Goal: Check status: Check status

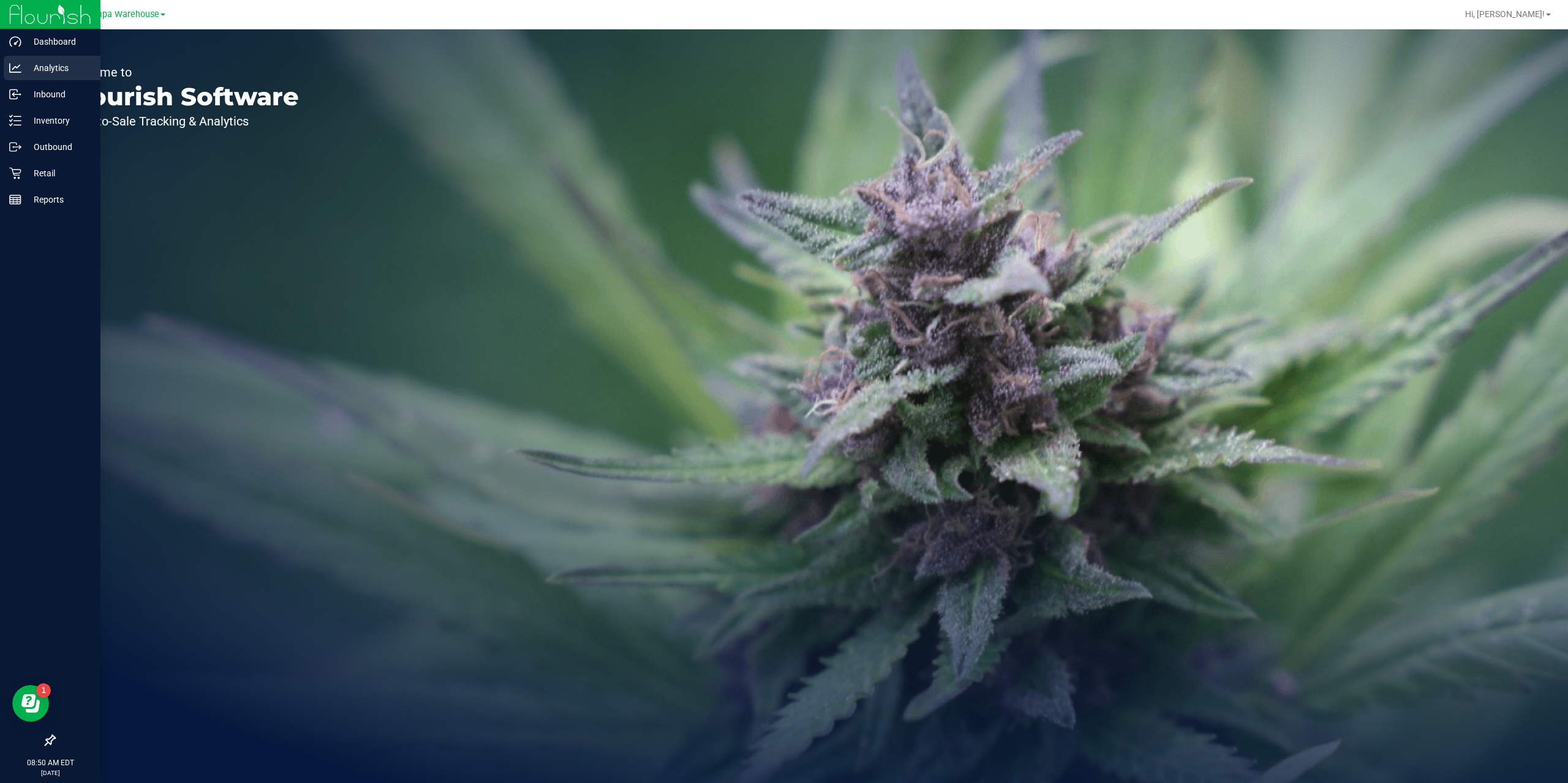
click at [48, 67] on p "Analytics" at bounding box center [58, 67] width 74 height 15
click at [59, 122] on p "Inventory" at bounding box center [58, 121] width 74 height 15
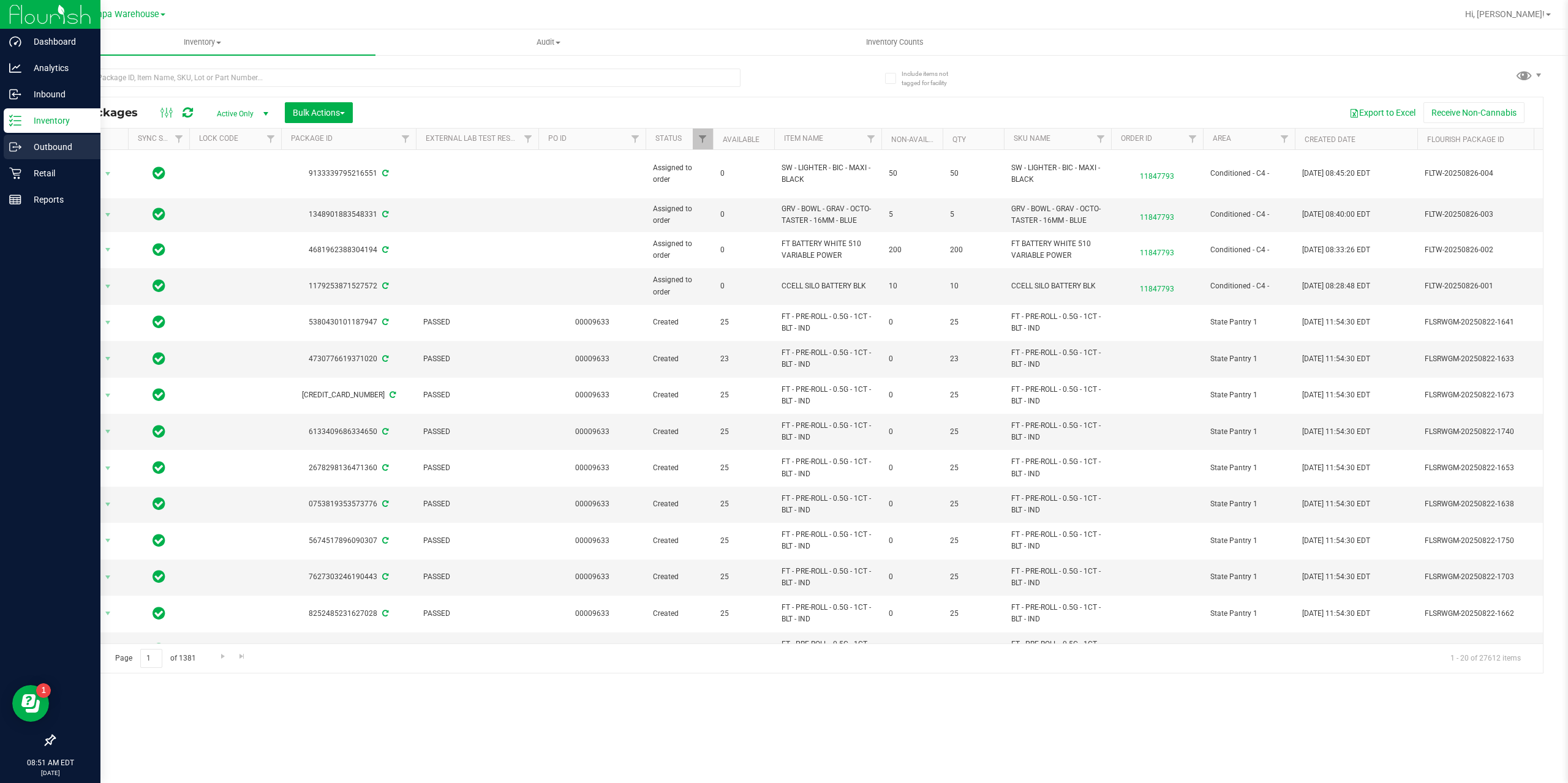
click at [45, 145] on p "Outbound" at bounding box center [58, 146] width 74 height 15
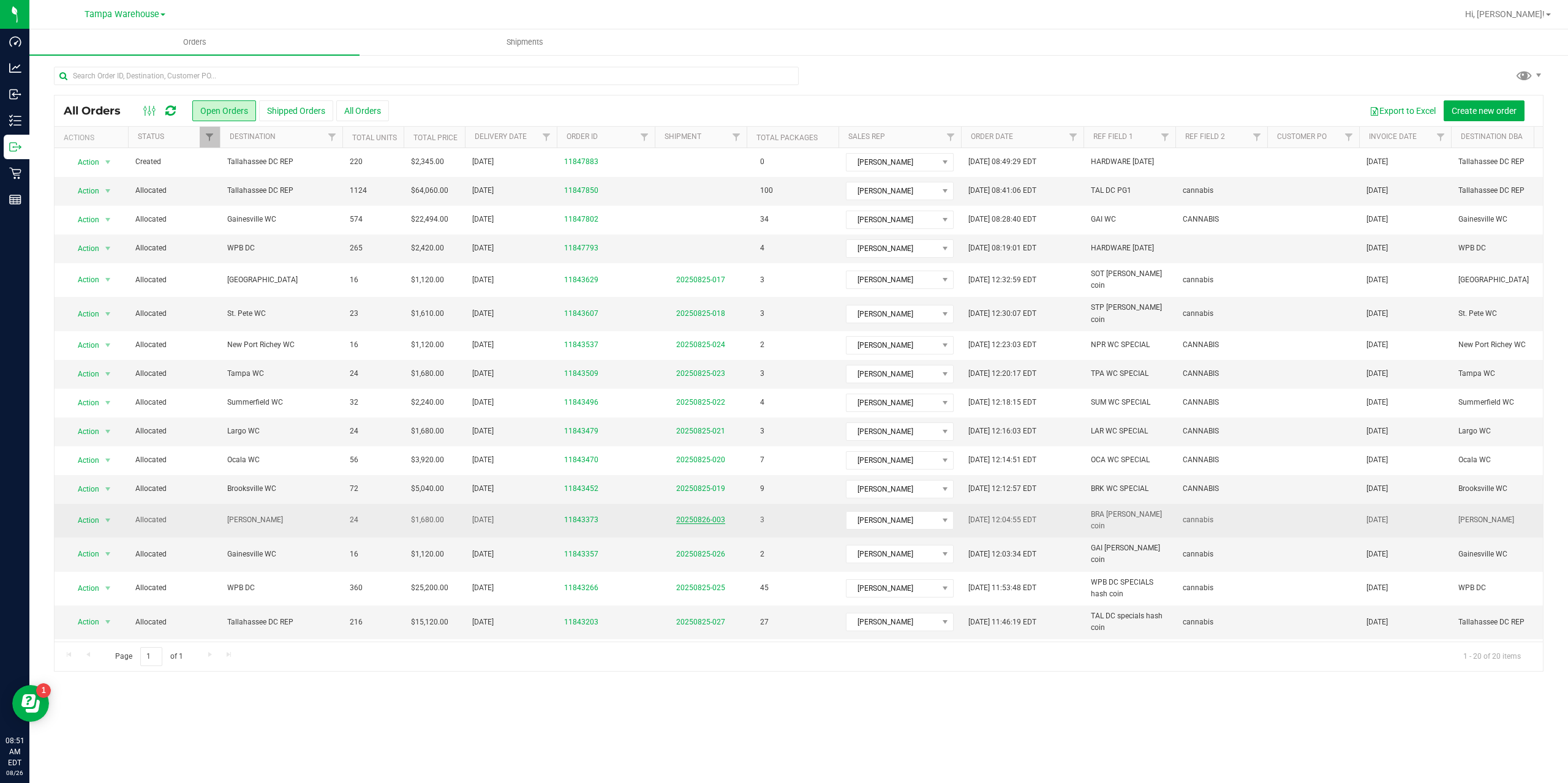
click at [710, 516] on link "20250826-003" at bounding box center [700, 520] width 49 height 9
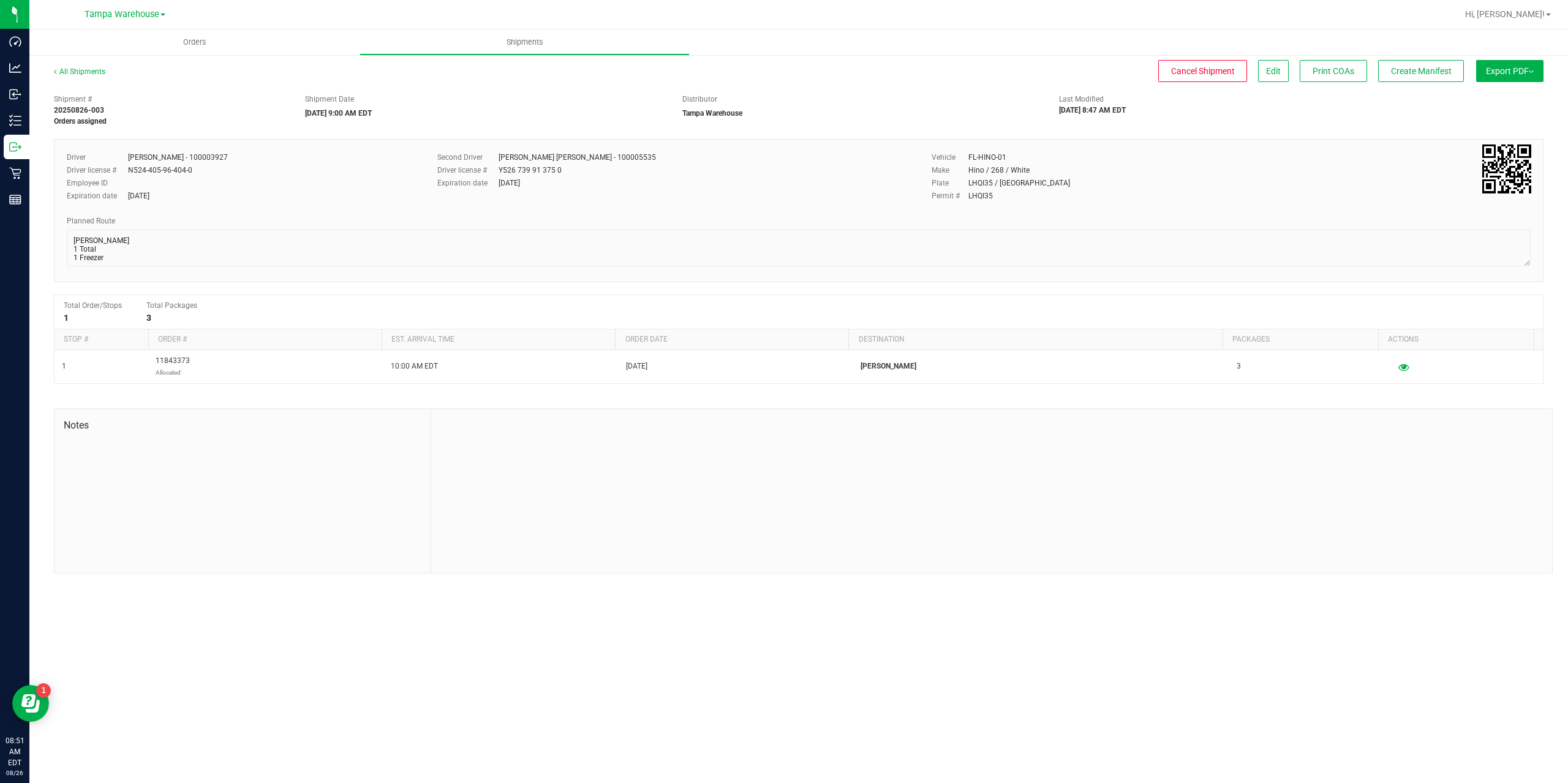
click at [1490, 70] on span "Export PDF" at bounding box center [1509, 70] width 48 height 10
click at [1485, 99] on span "Manifest by Package ID" at bounding box center [1491, 98] width 78 height 9
click at [1394, 70] on span "Create Manifest" at bounding box center [1421, 70] width 60 height 10
click at [1461, 114] on div "[DATE] 8:47 AM EDT" at bounding box center [1427, 110] width 233 height 11
click at [1532, 78] on button "Export PDF" at bounding box center [1510, 71] width 67 height 22
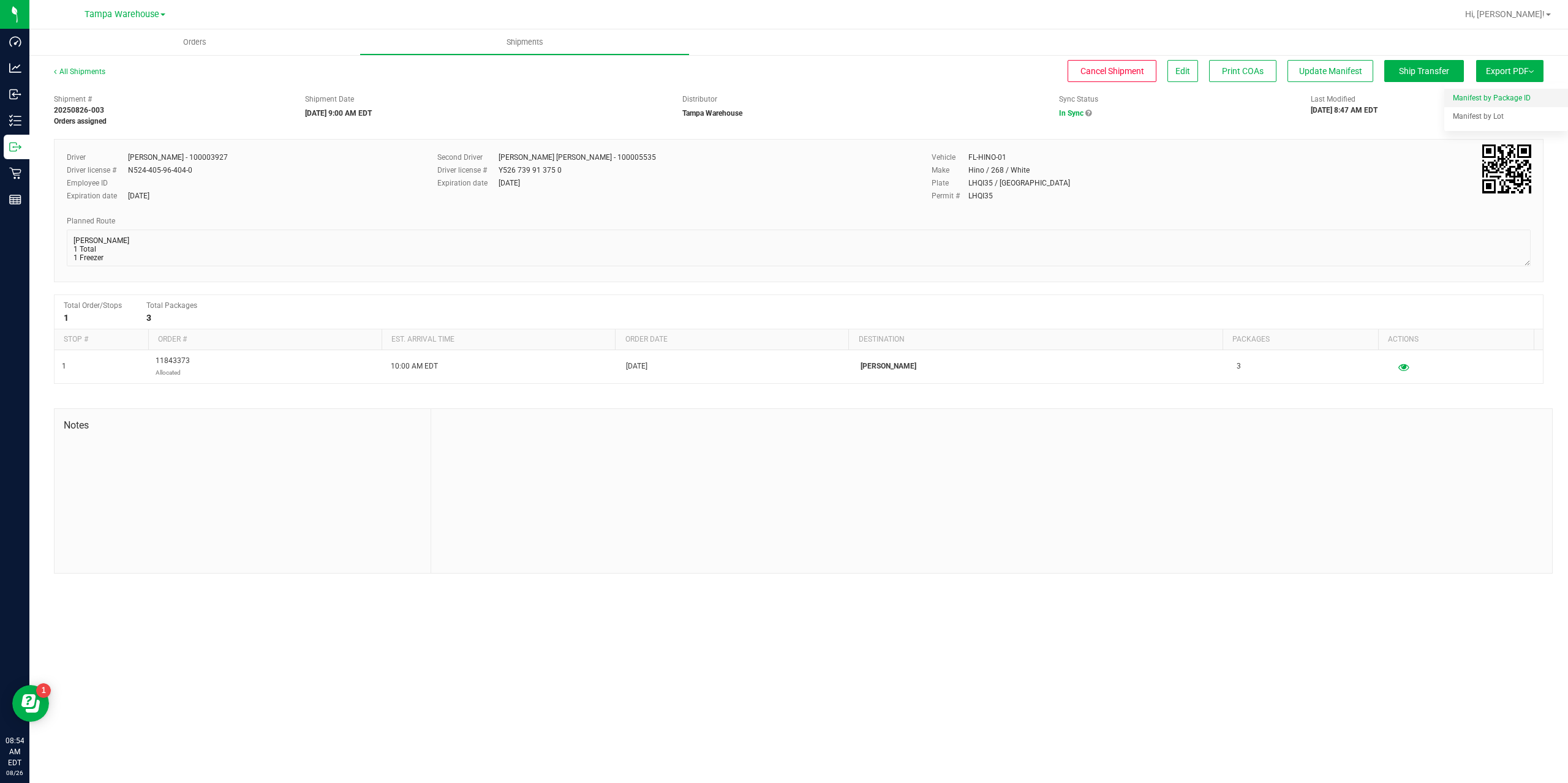
click at [1508, 98] on span "Manifest by Package ID" at bounding box center [1491, 98] width 78 height 9
click at [1452, 119] on div "Shipment # 20250826-003 Orders assigned Shipment Date 08/28/2025 9:00 AM EDT Di…" at bounding box center [799, 107] width 1508 height 38
click at [1511, 74] on span "Export PDF" at bounding box center [1509, 70] width 48 height 10
click at [1512, 102] on span "Manifest by Package ID" at bounding box center [1491, 98] width 78 height 9
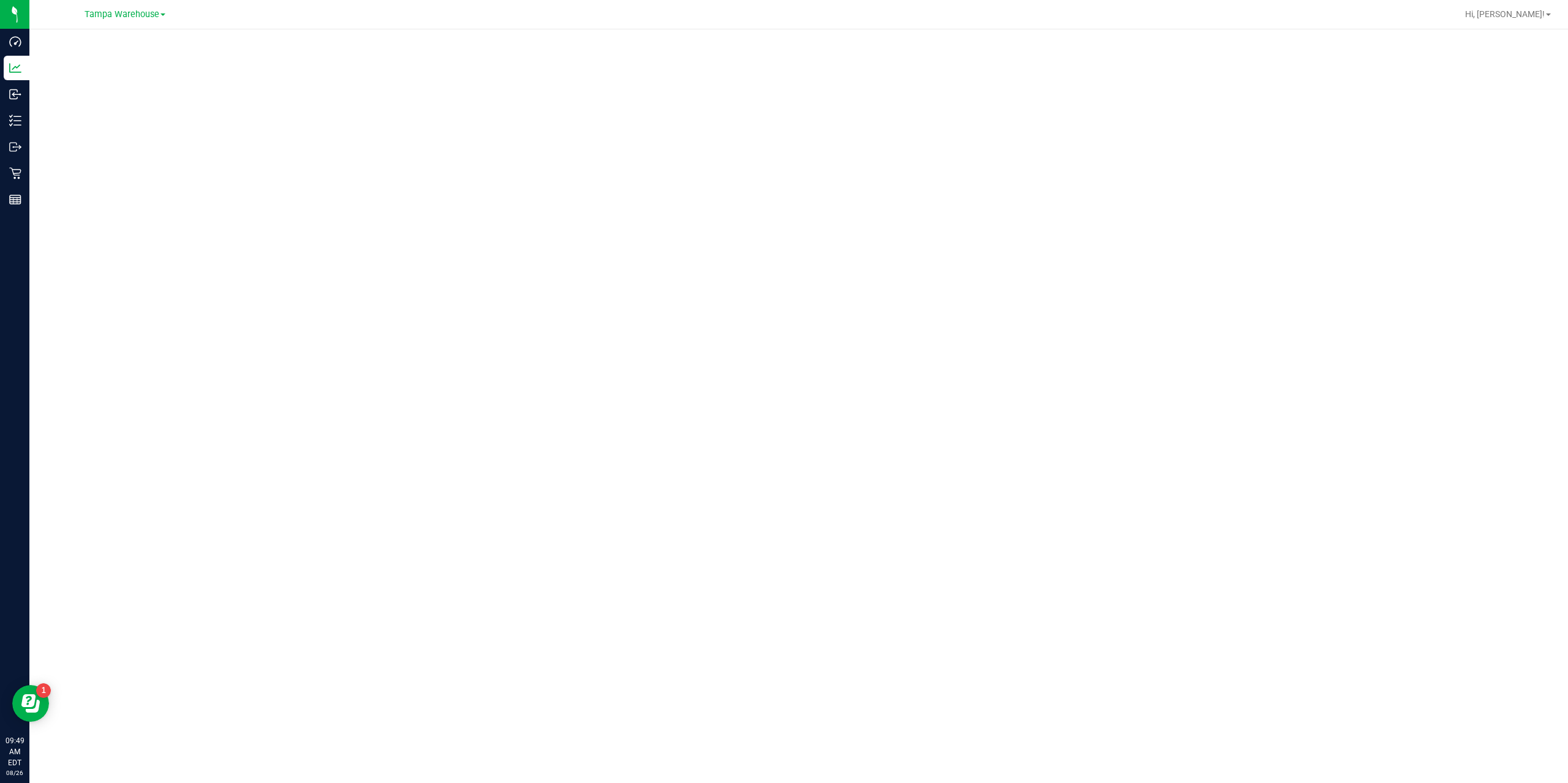
click at [703, 34] on div at bounding box center [799, 402] width 1539 height 746
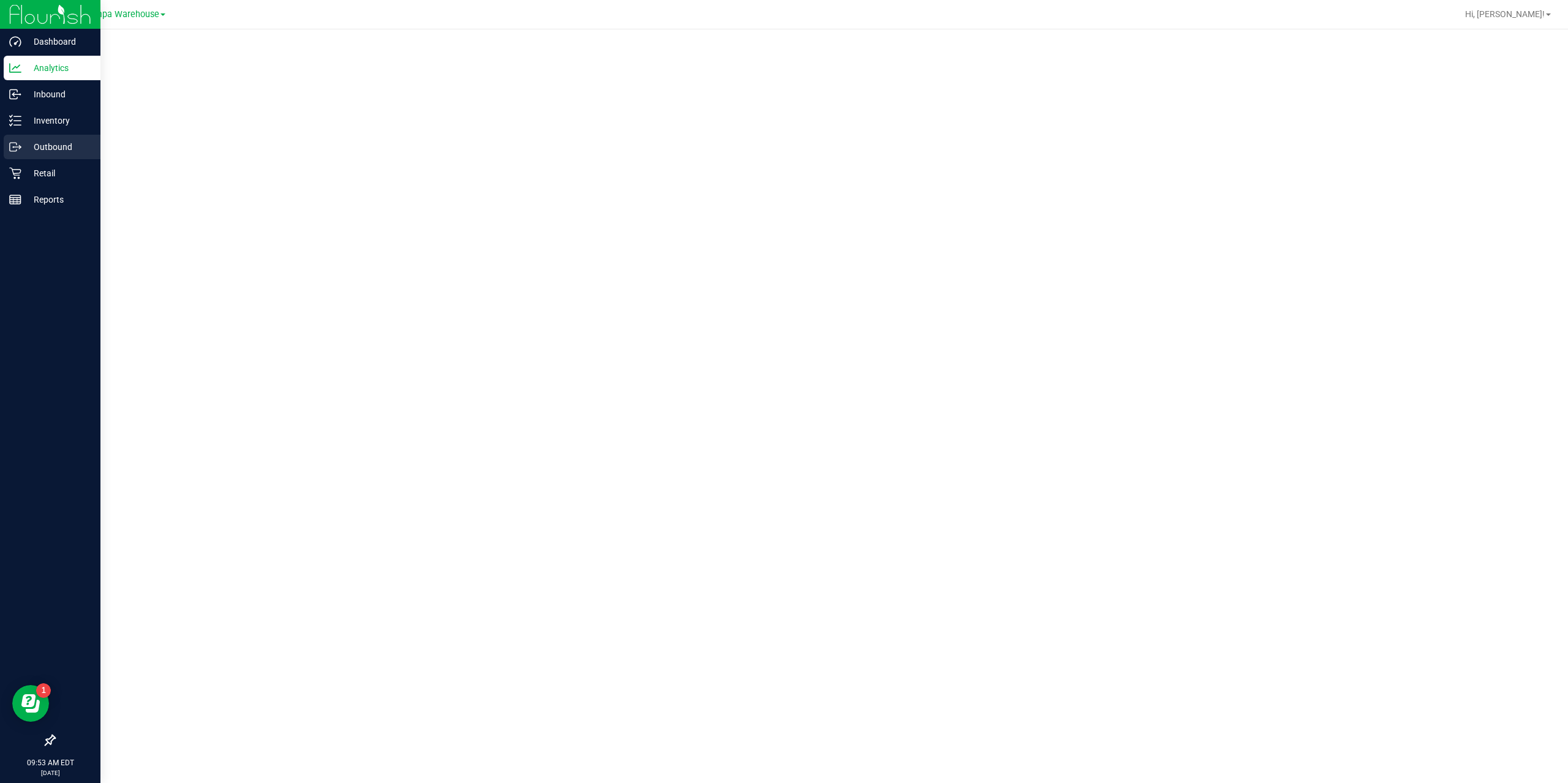
click at [52, 146] on p "Outbound" at bounding box center [58, 146] width 74 height 15
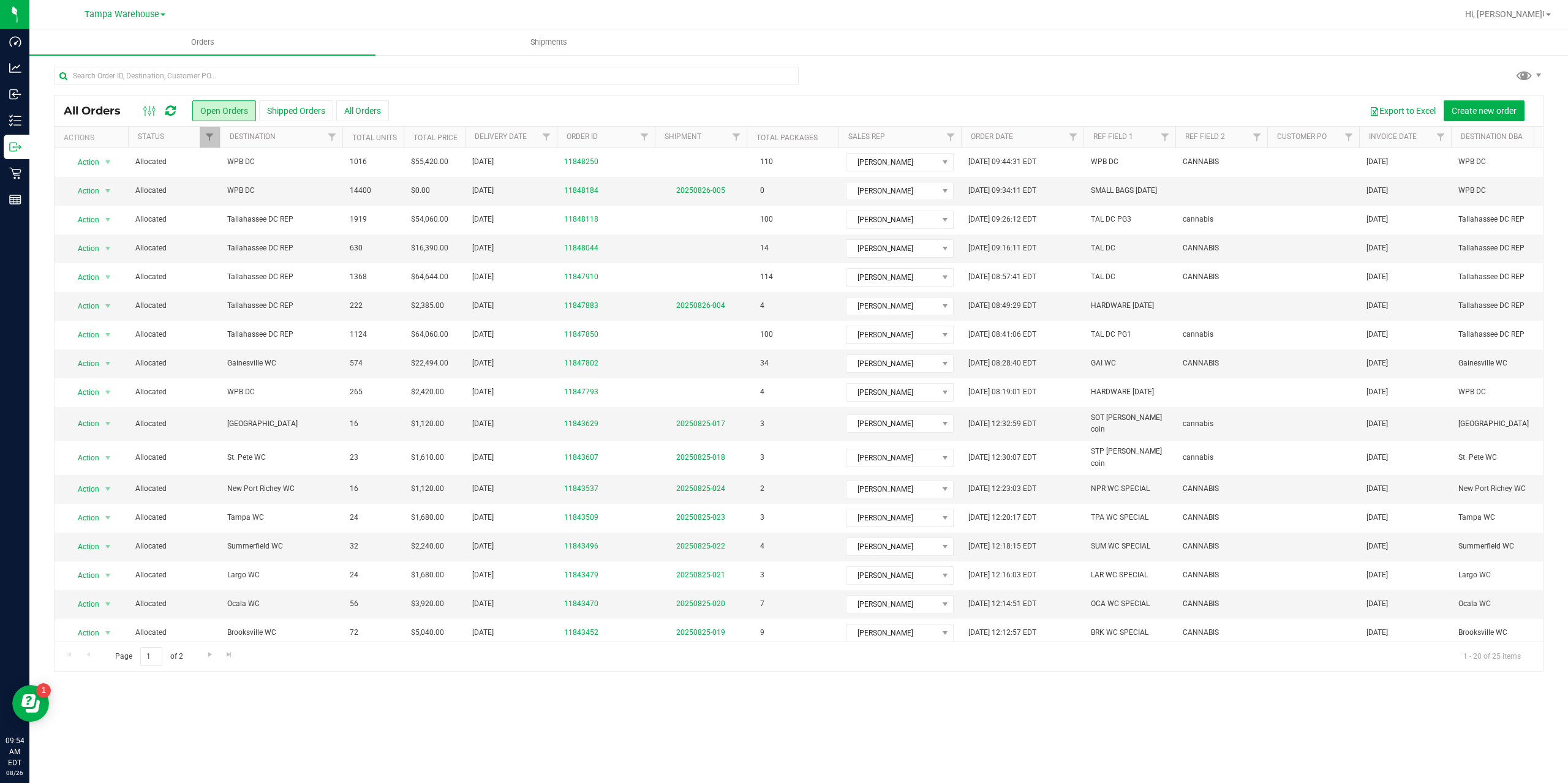
click at [916, 48] on ul "Orders Shipments" at bounding box center [814, 43] width 1568 height 27
click at [916, 45] on ul "Orders Shipments" at bounding box center [814, 43] width 1568 height 27
click at [547, 135] on span "Filter" at bounding box center [546, 137] width 10 height 10
drag, startPoint x: 656, startPoint y: 208, endPoint x: 665, endPoint y: 209, distance: 9.1
click at [656, 209] on span "select" at bounding box center [660, 211] width 10 height 10
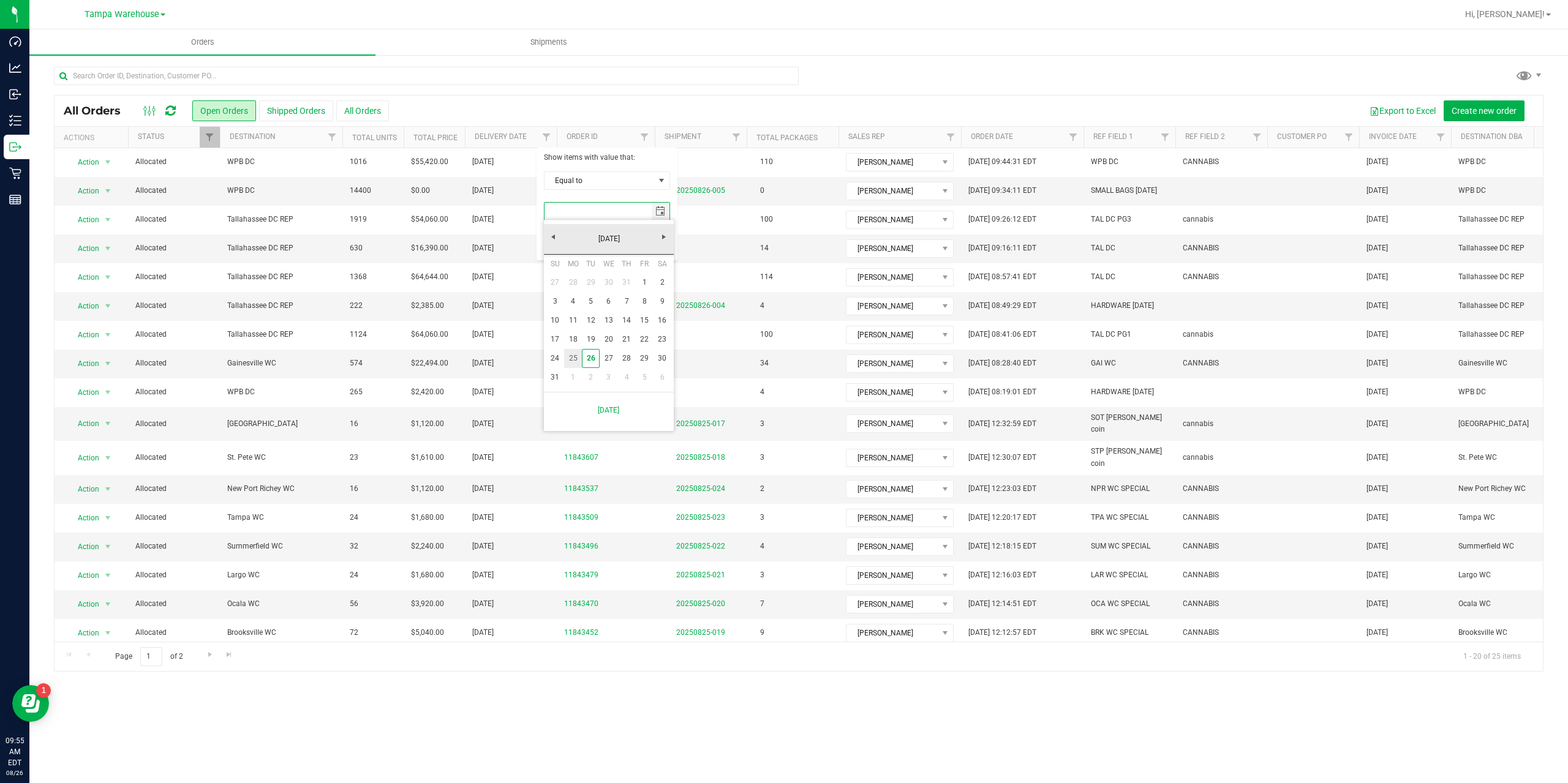
click at [574, 357] on link "25" at bounding box center [573, 359] width 18 height 19
type input "8/25/2025"
click at [565, 244] on button "Filter" at bounding box center [573, 243] width 59 height 27
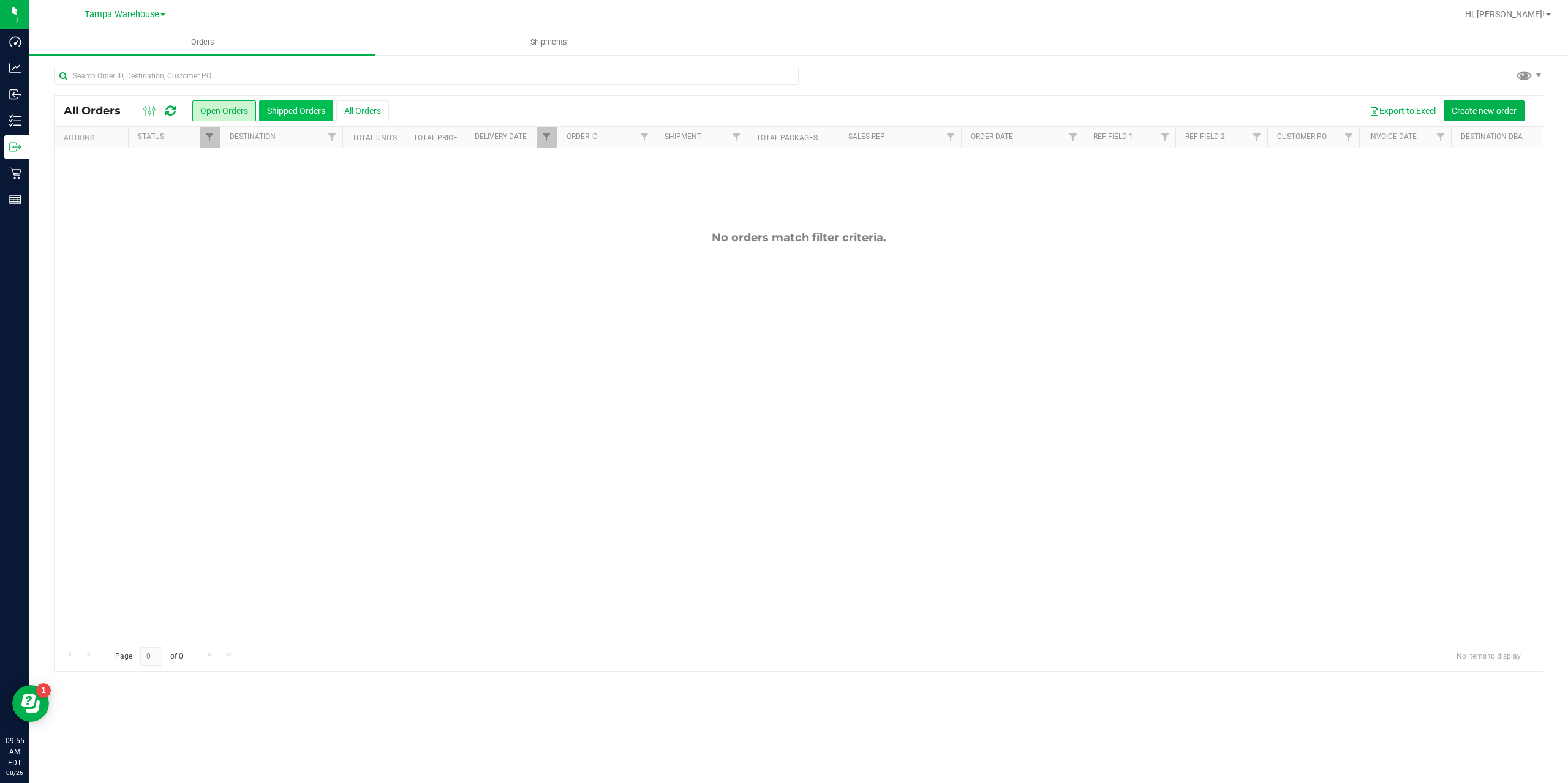
click at [311, 109] on button "Shipped Orders" at bounding box center [296, 110] width 74 height 21
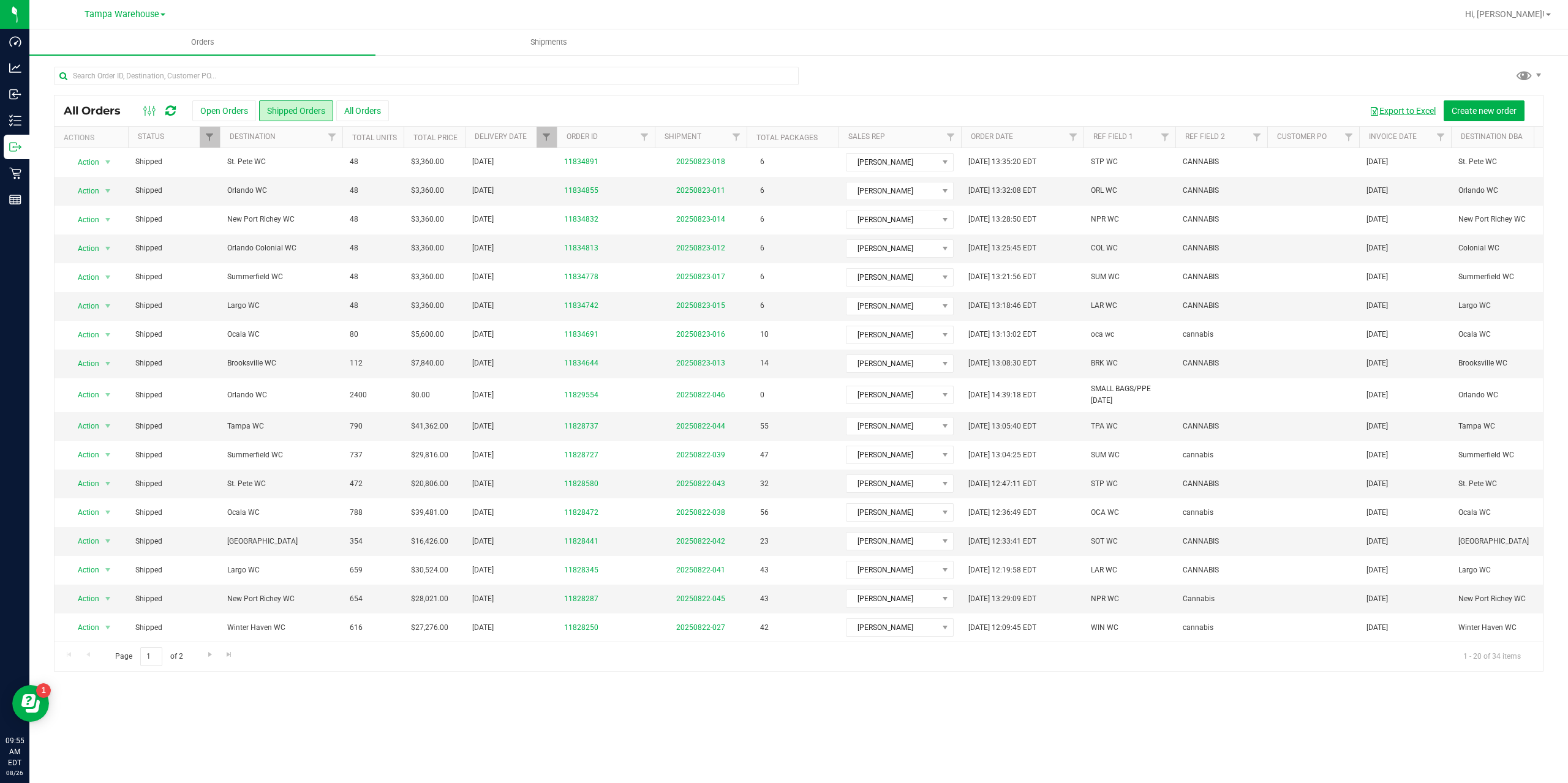
click at [1391, 111] on button "Export to Excel" at bounding box center [1403, 110] width 82 height 21
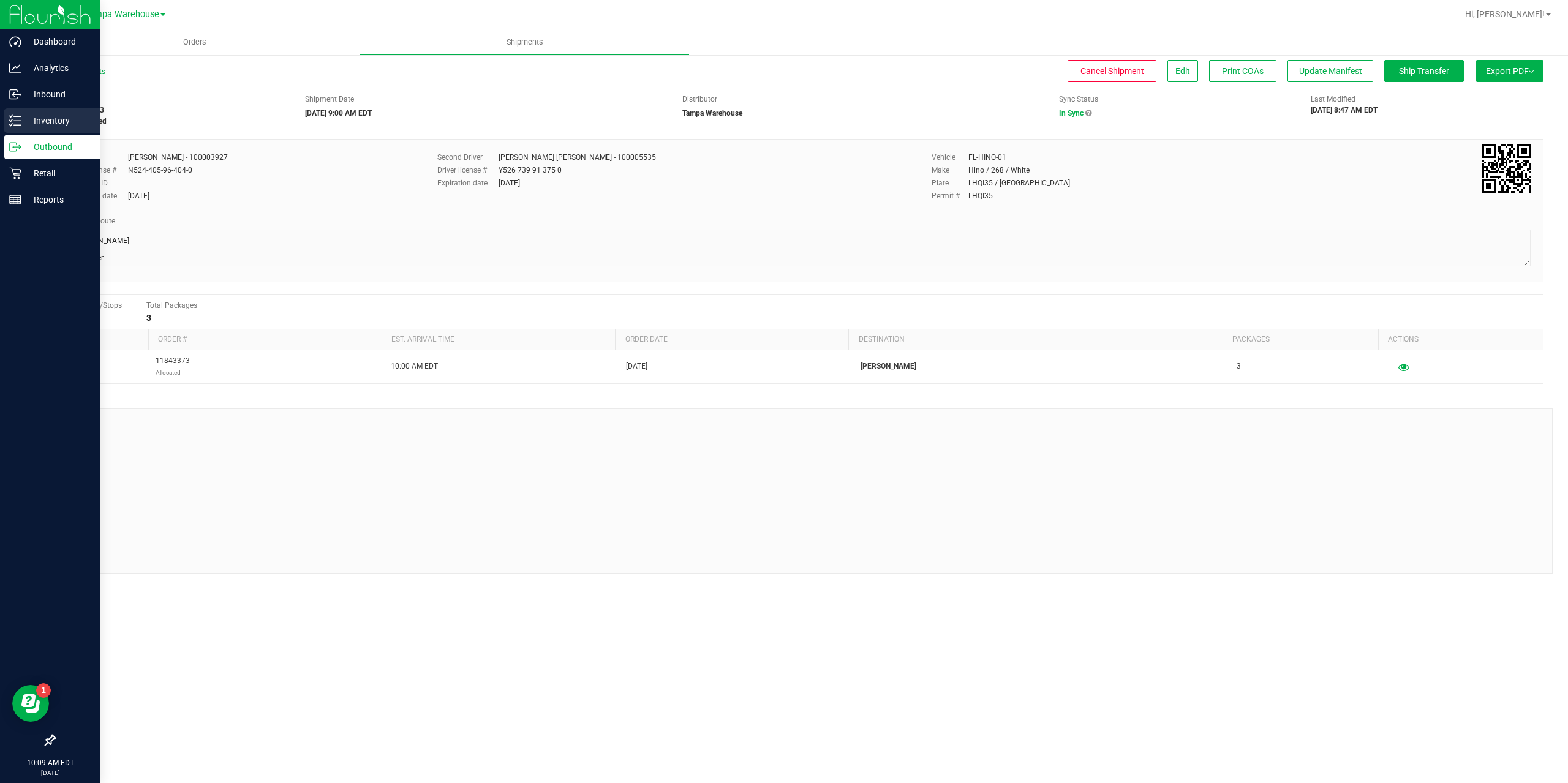
click at [46, 124] on p "Inventory" at bounding box center [58, 121] width 74 height 15
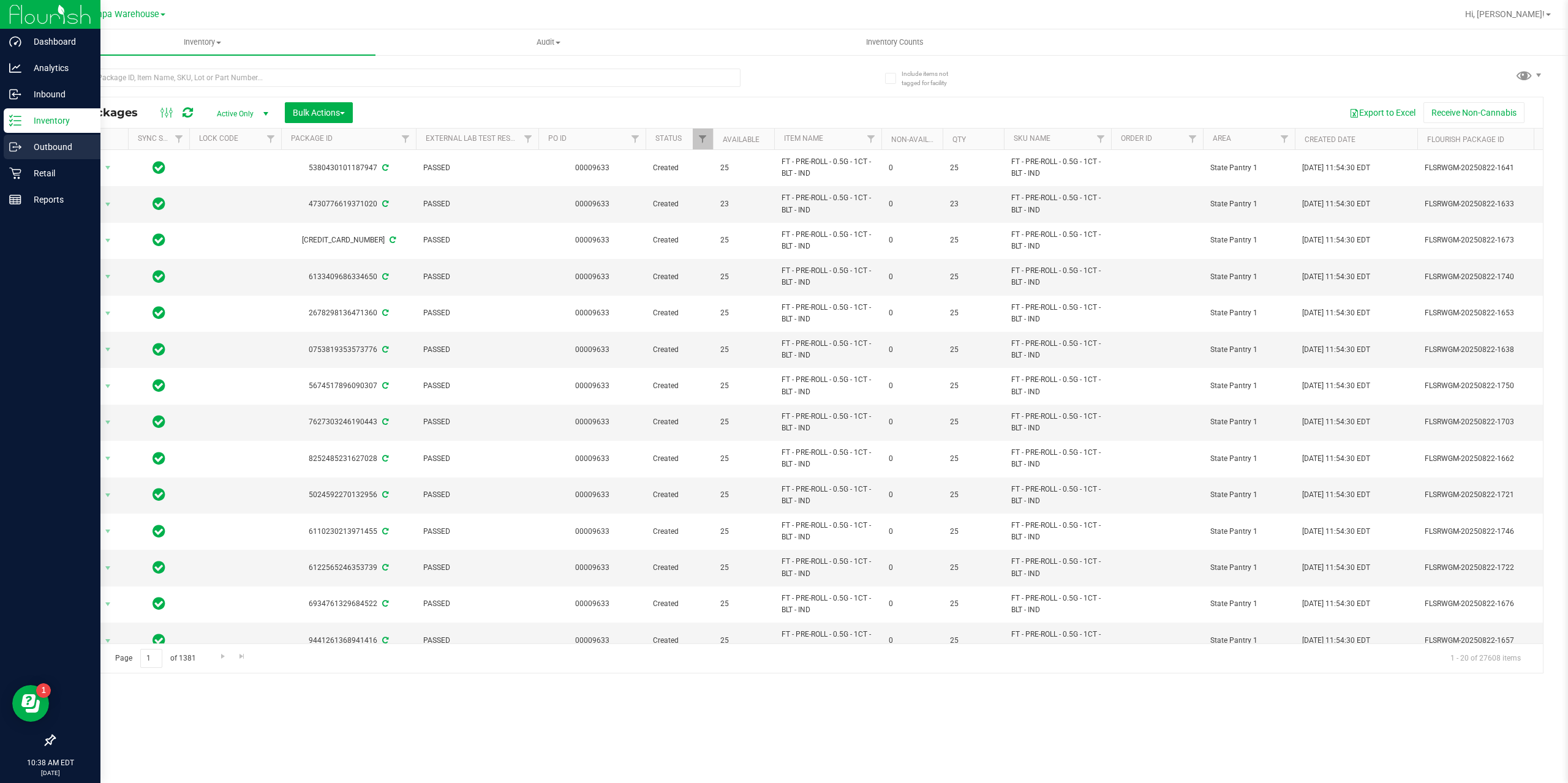
click at [47, 147] on p "Outbound" at bounding box center [58, 146] width 74 height 15
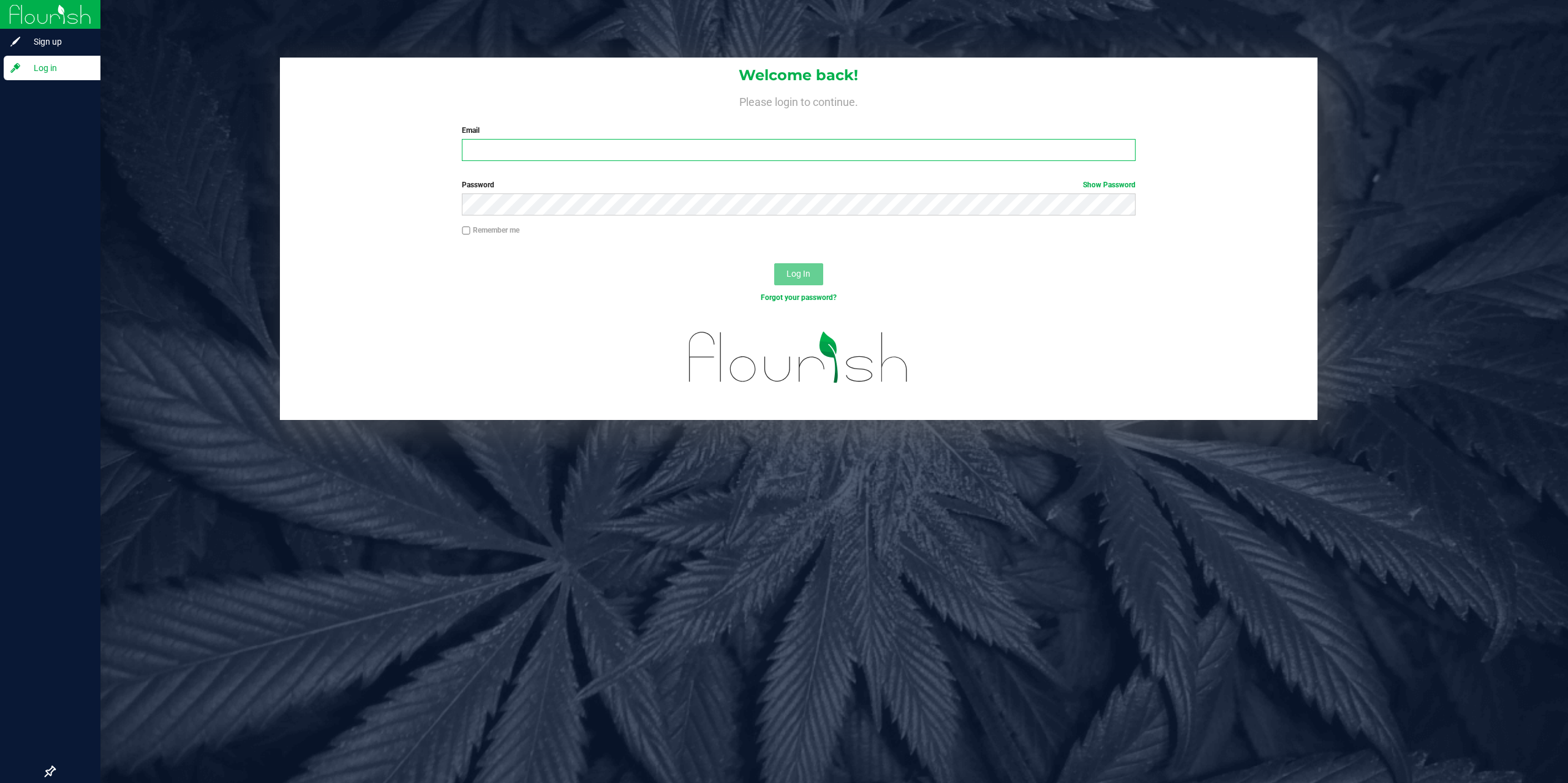
type input "[EMAIL_ADDRESS][DOMAIN_NAME]"
click at [812, 262] on div "Log In" at bounding box center [799, 278] width 1039 height 41
click at [817, 274] on button "Log In" at bounding box center [799, 274] width 49 height 22
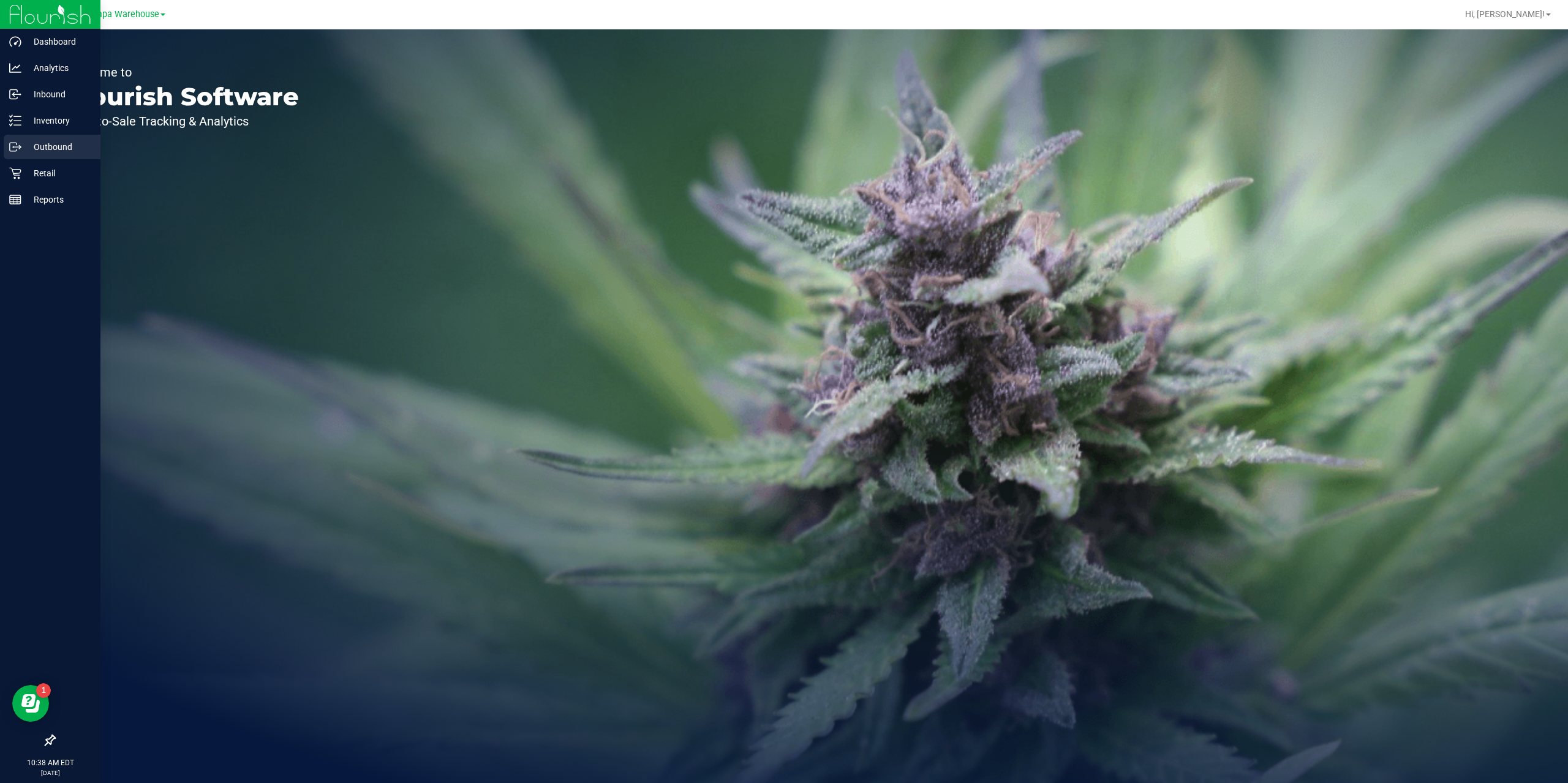
click at [64, 147] on p "Outbound" at bounding box center [58, 146] width 74 height 15
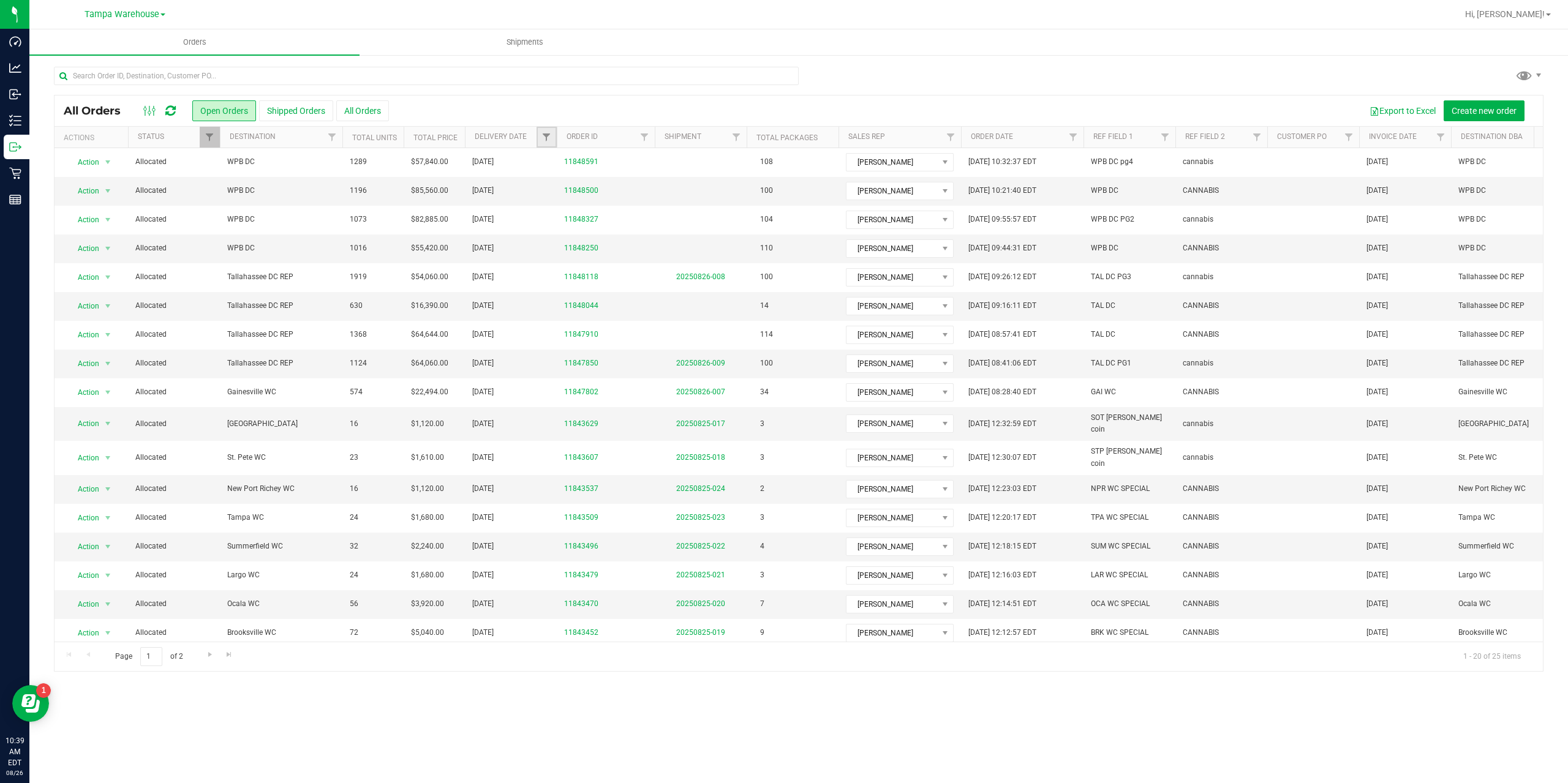
click at [552, 135] on link "Filter" at bounding box center [547, 137] width 20 height 21
click at [657, 215] on span "select" at bounding box center [660, 211] width 10 height 10
click at [588, 356] on link "26" at bounding box center [591, 359] width 18 height 19
type input "[DATE]"
click at [568, 251] on button "Filter" at bounding box center [573, 243] width 59 height 27
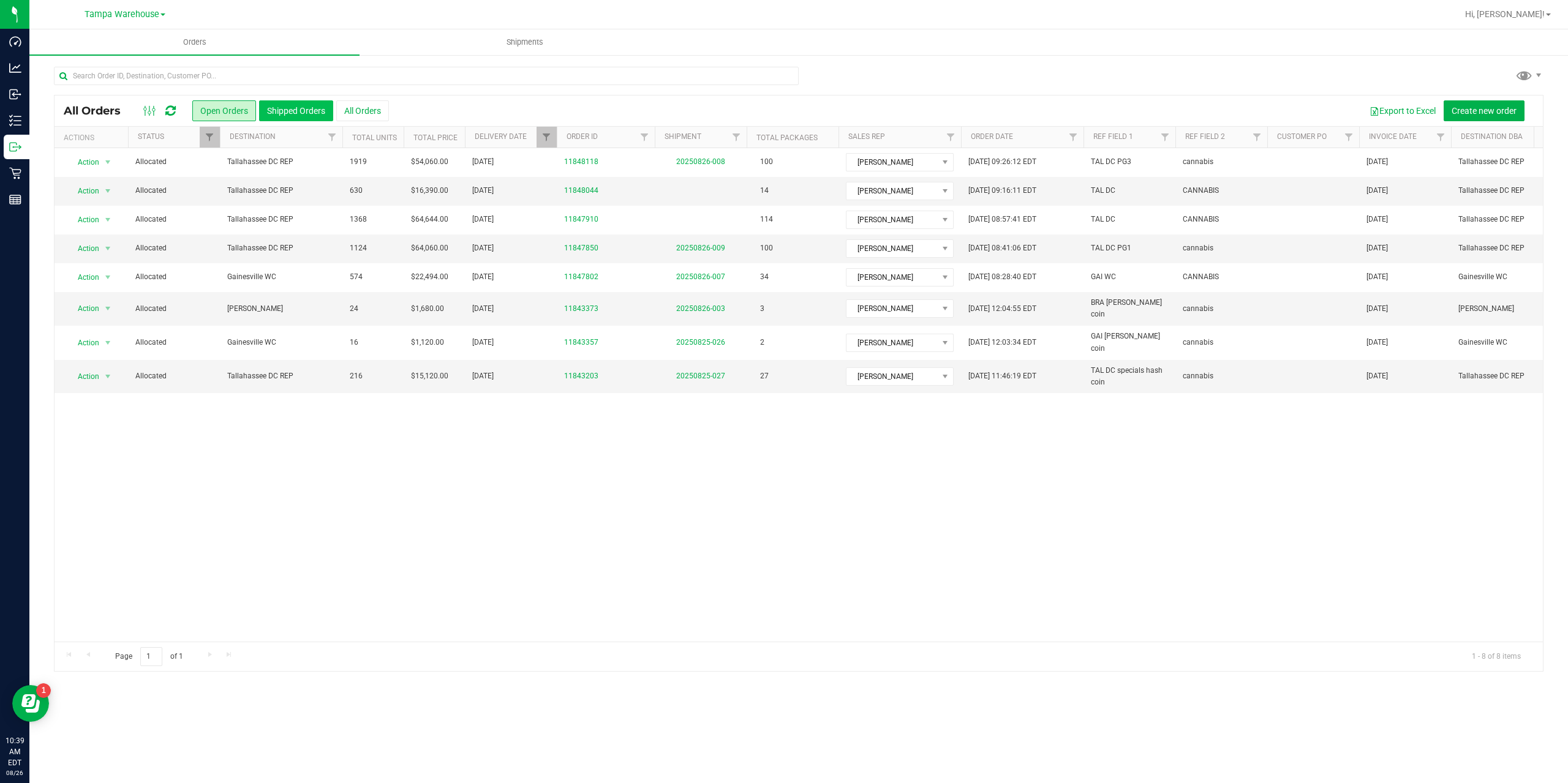
click at [303, 103] on button "Shipped Orders" at bounding box center [296, 110] width 74 height 21
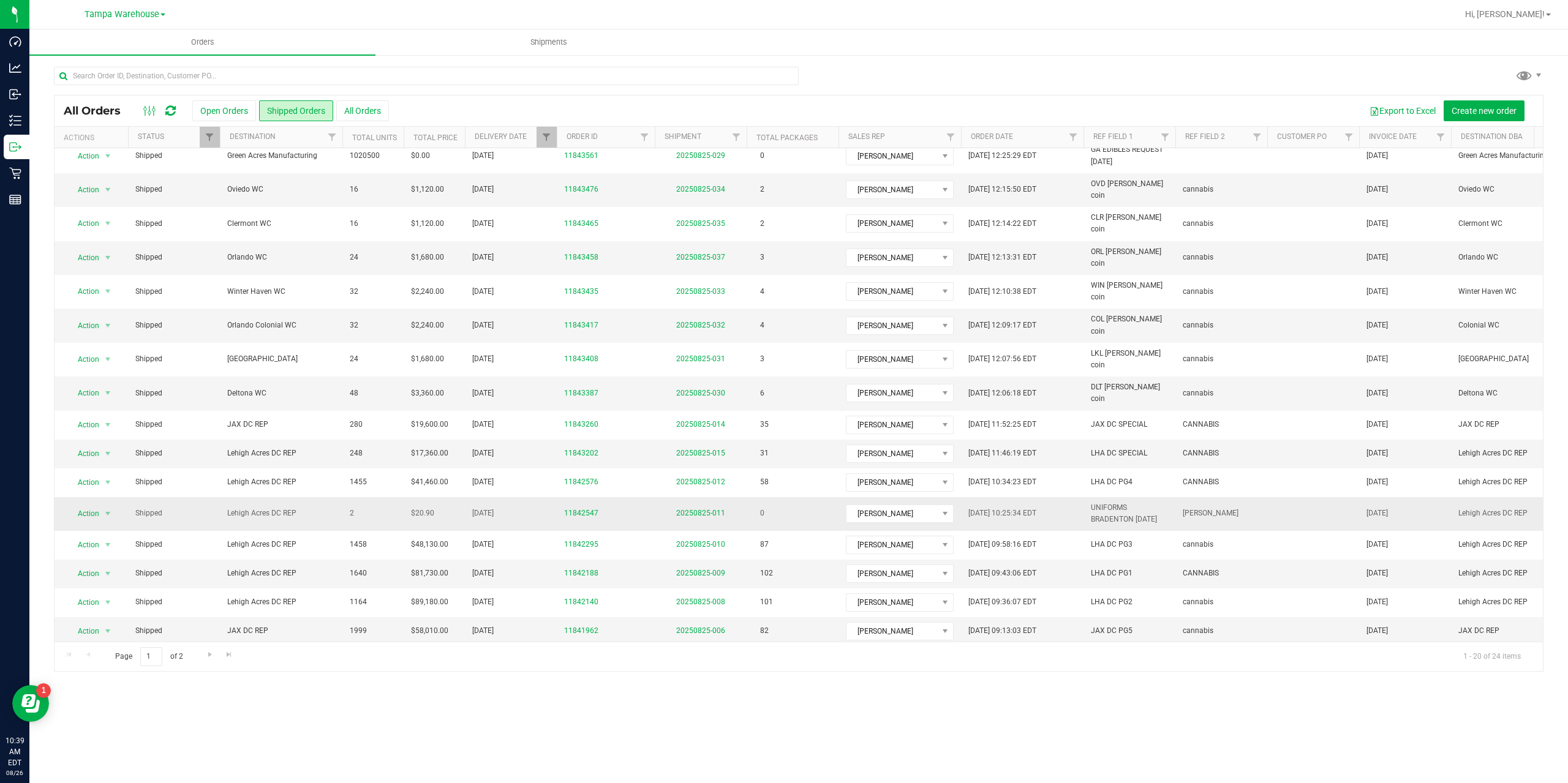
scroll to position [106, 0]
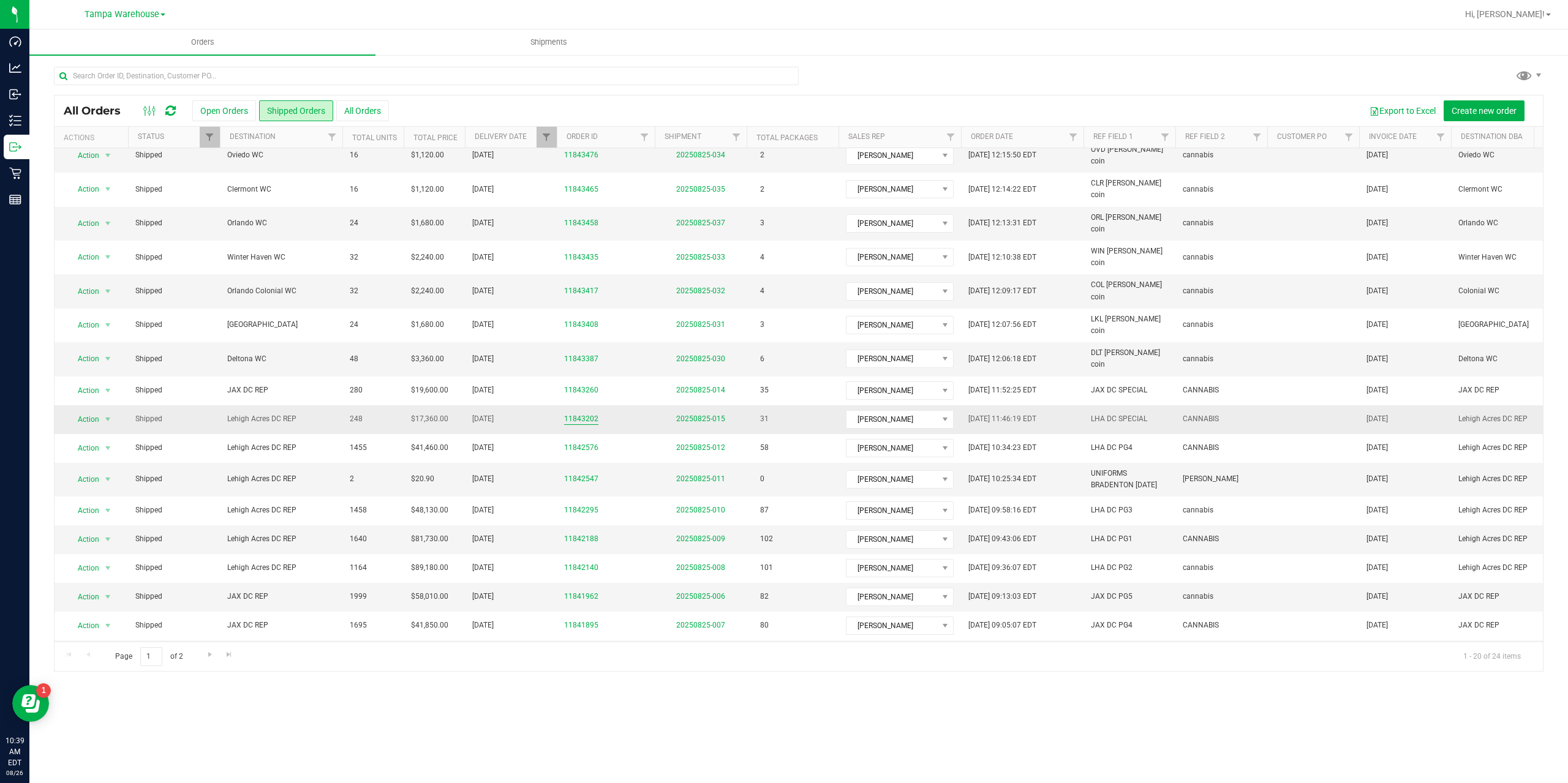
click at [582, 413] on link "11843202" at bounding box center [581, 419] width 34 height 12
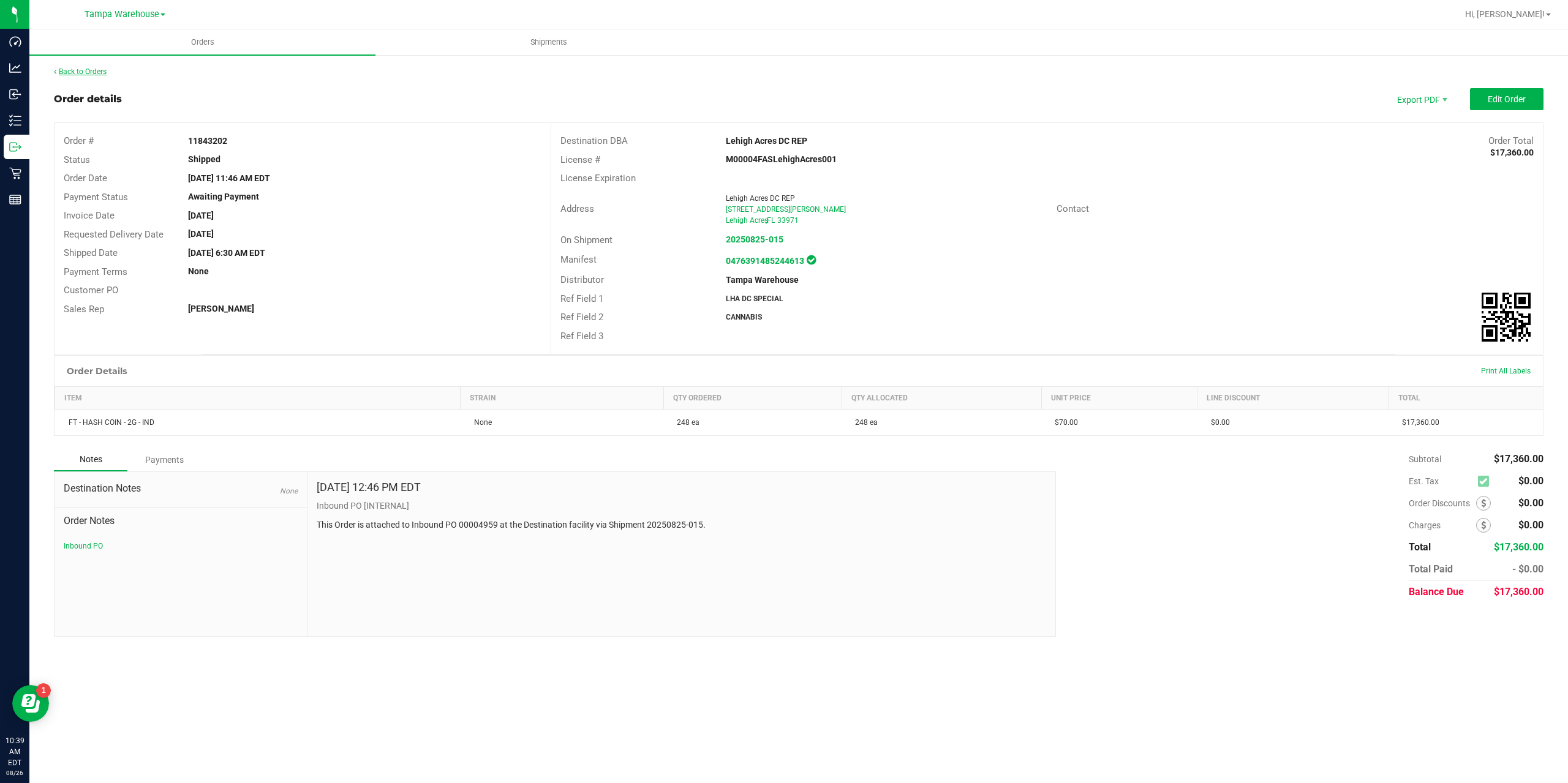
click at [99, 74] on link "Back to Orders" at bounding box center [80, 71] width 52 height 9
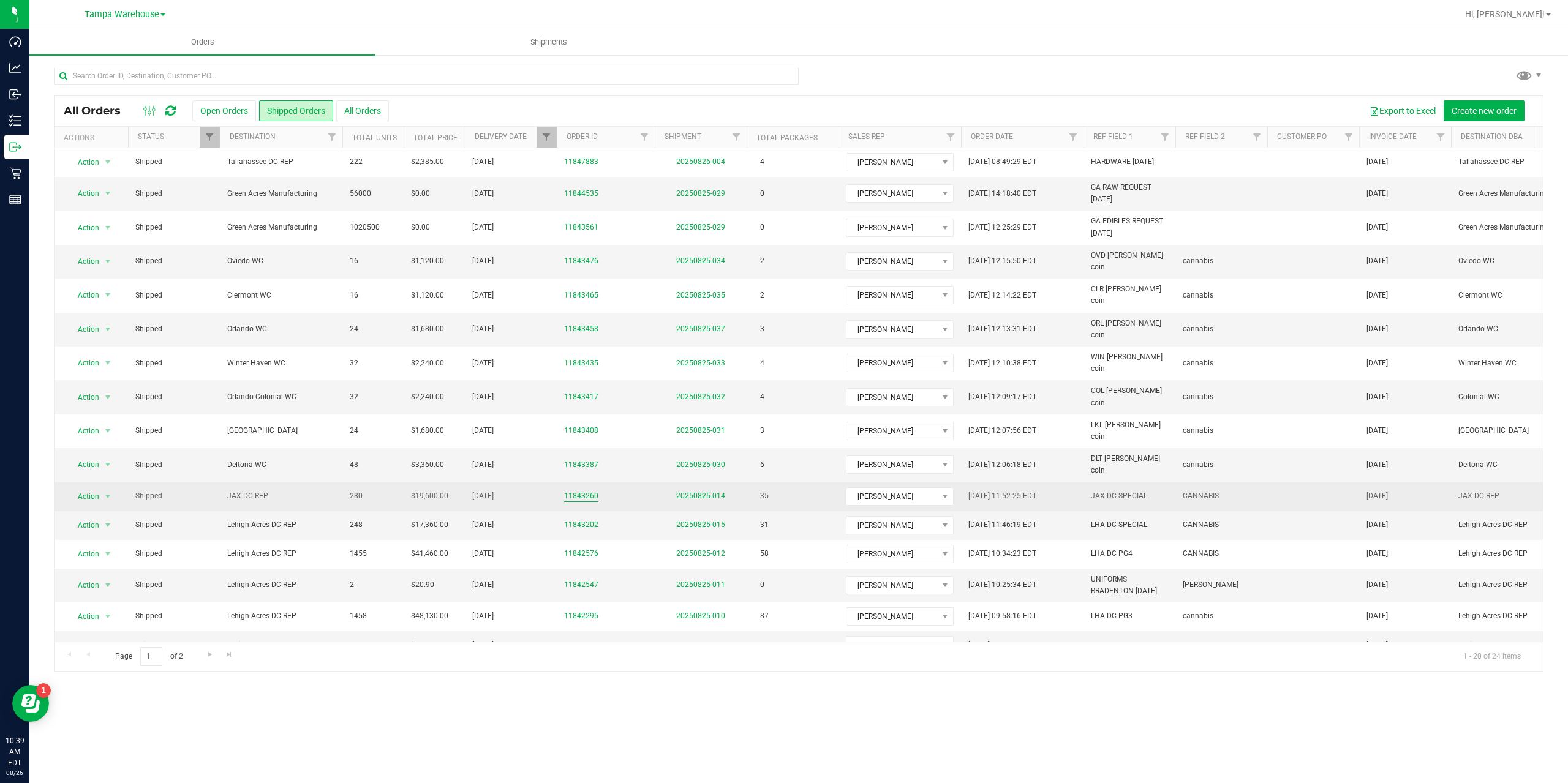
click at [587, 490] on link "11843260" at bounding box center [581, 496] width 34 height 12
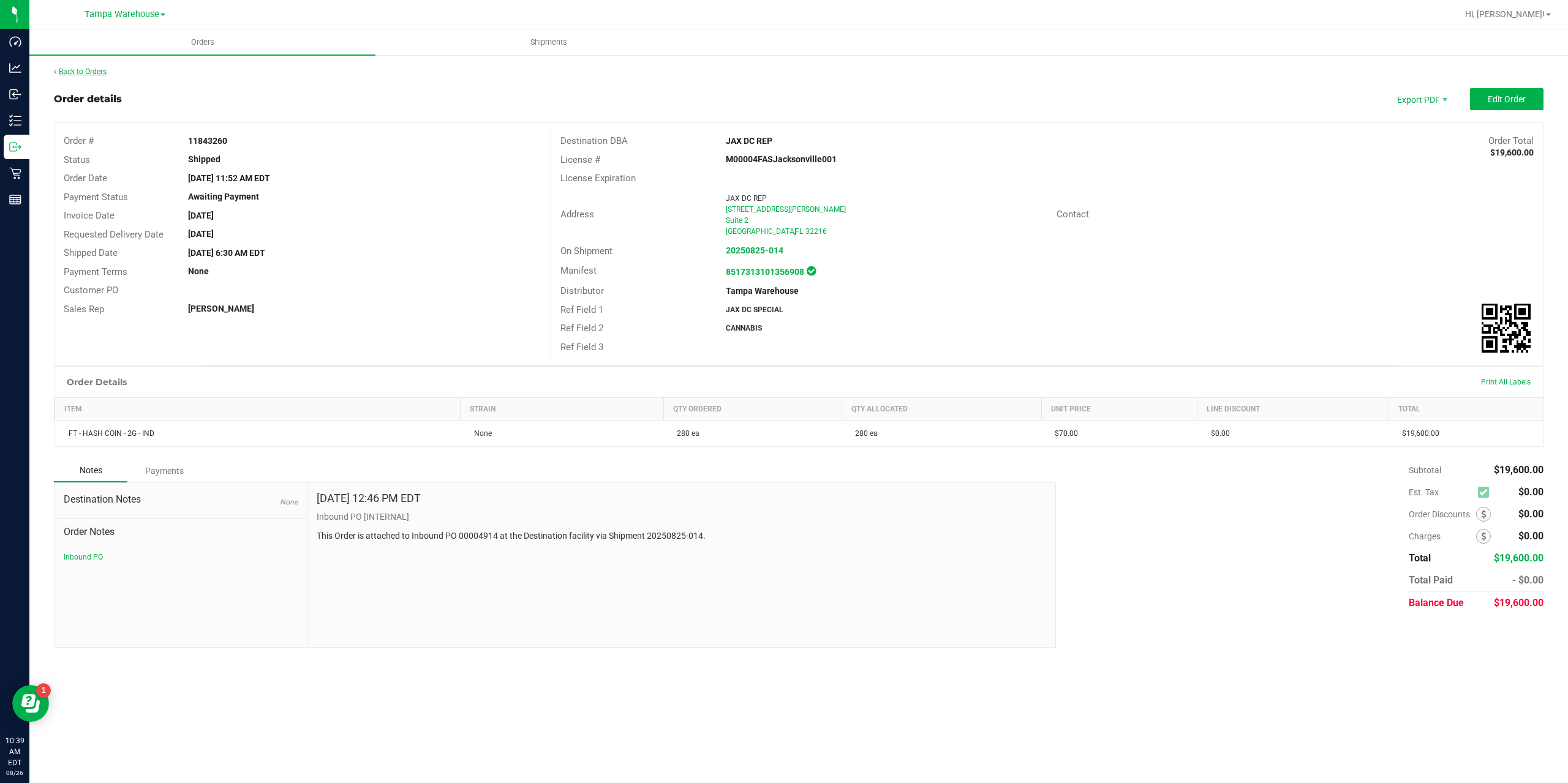
click at [75, 74] on link "Back to Orders" at bounding box center [80, 71] width 52 height 9
